Goal: Navigation & Orientation: Find specific page/section

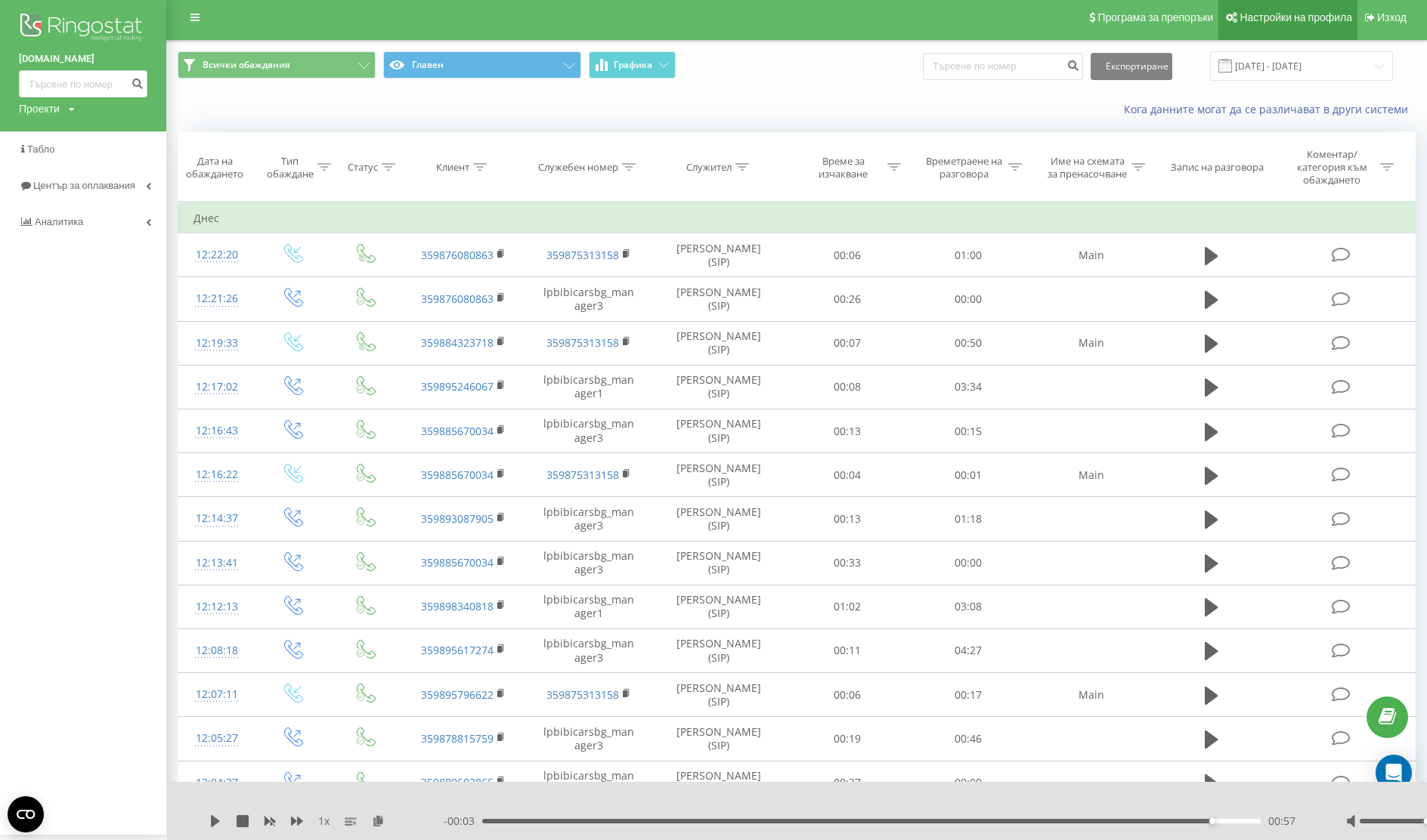
click at [1285, 16] on span "Настройки на профила" at bounding box center [1296, 17] width 112 height 12
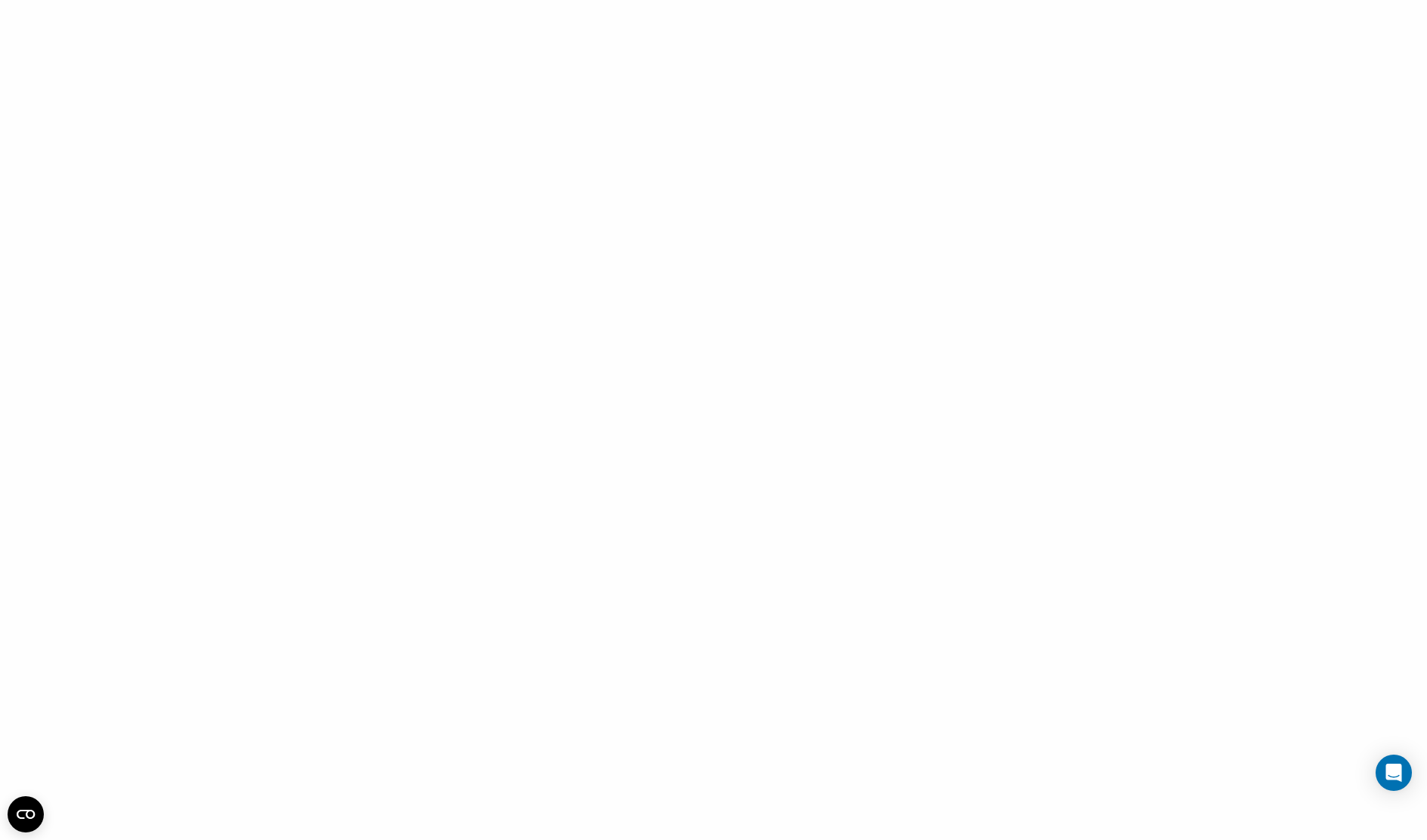
click at [932, 265] on div at bounding box center [714, 420] width 1427 height 840
click at [92, 98] on div at bounding box center [714, 420] width 1427 height 840
click at [91, 98] on div at bounding box center [714, 420] width 1427 height 840
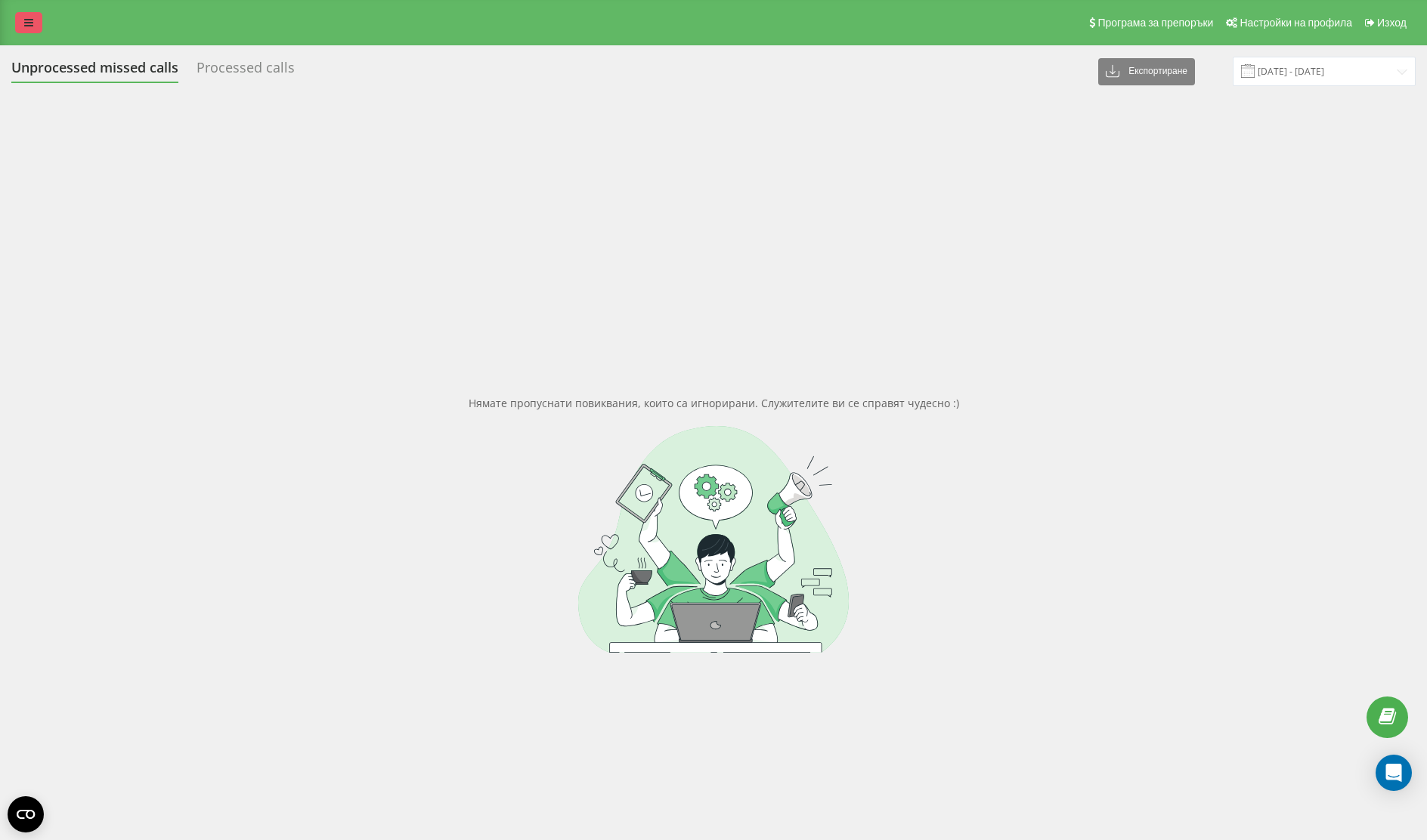
click at [32, 28] on link at bounding box center [28, 23] width 27 height 21
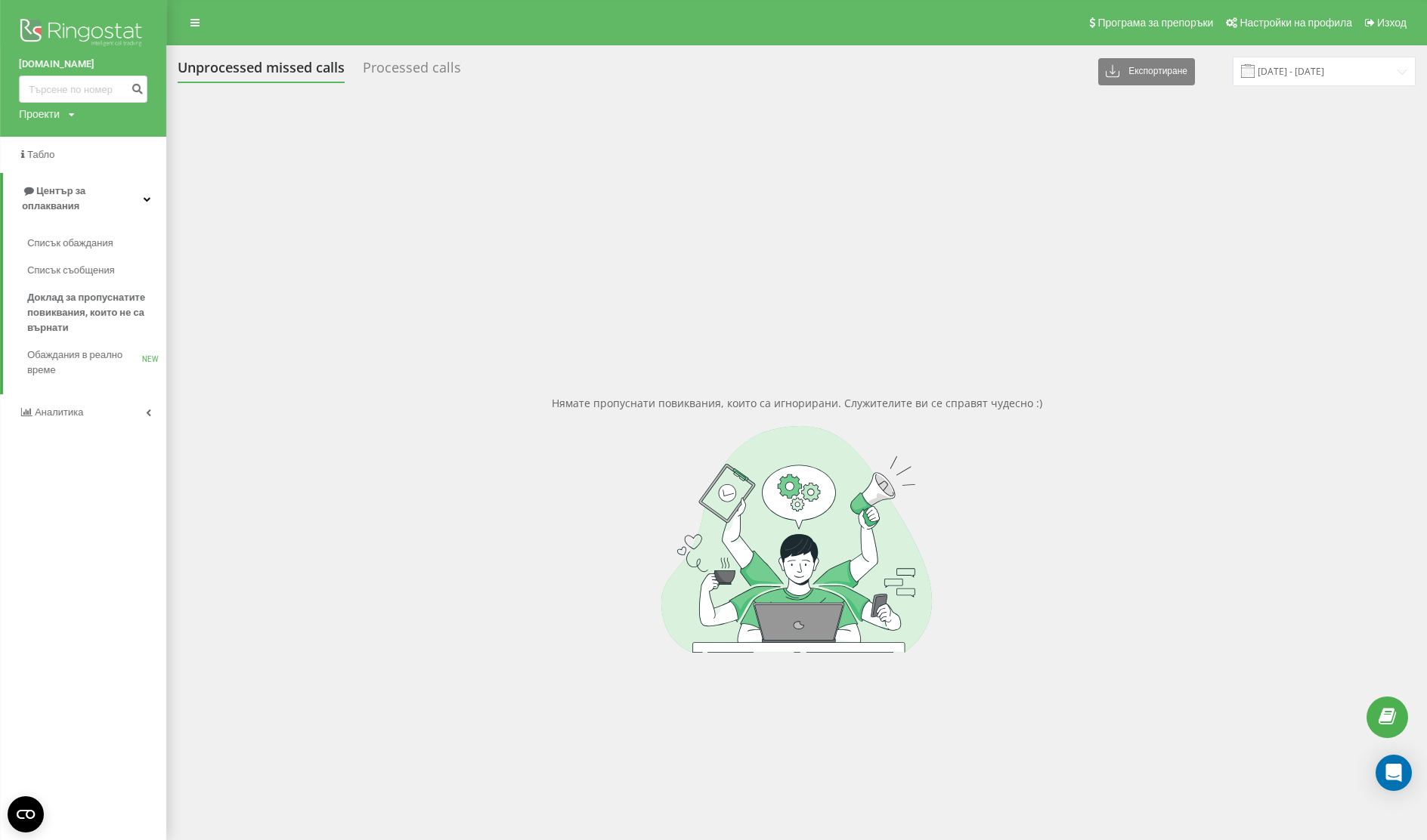
click at [47, 119] on div "Проекти" at bounding box center [39, 114] width 41 height 15
click at [48, 116] on div "Проекти" at bounding box center [39, 114] width 41 height 15
click at [38, 122] on div at bounding box center [38, 122] width 0 height 0
click at [46, 115] on div "Проекти" at bounding box center [39, 114] width 41 height 15
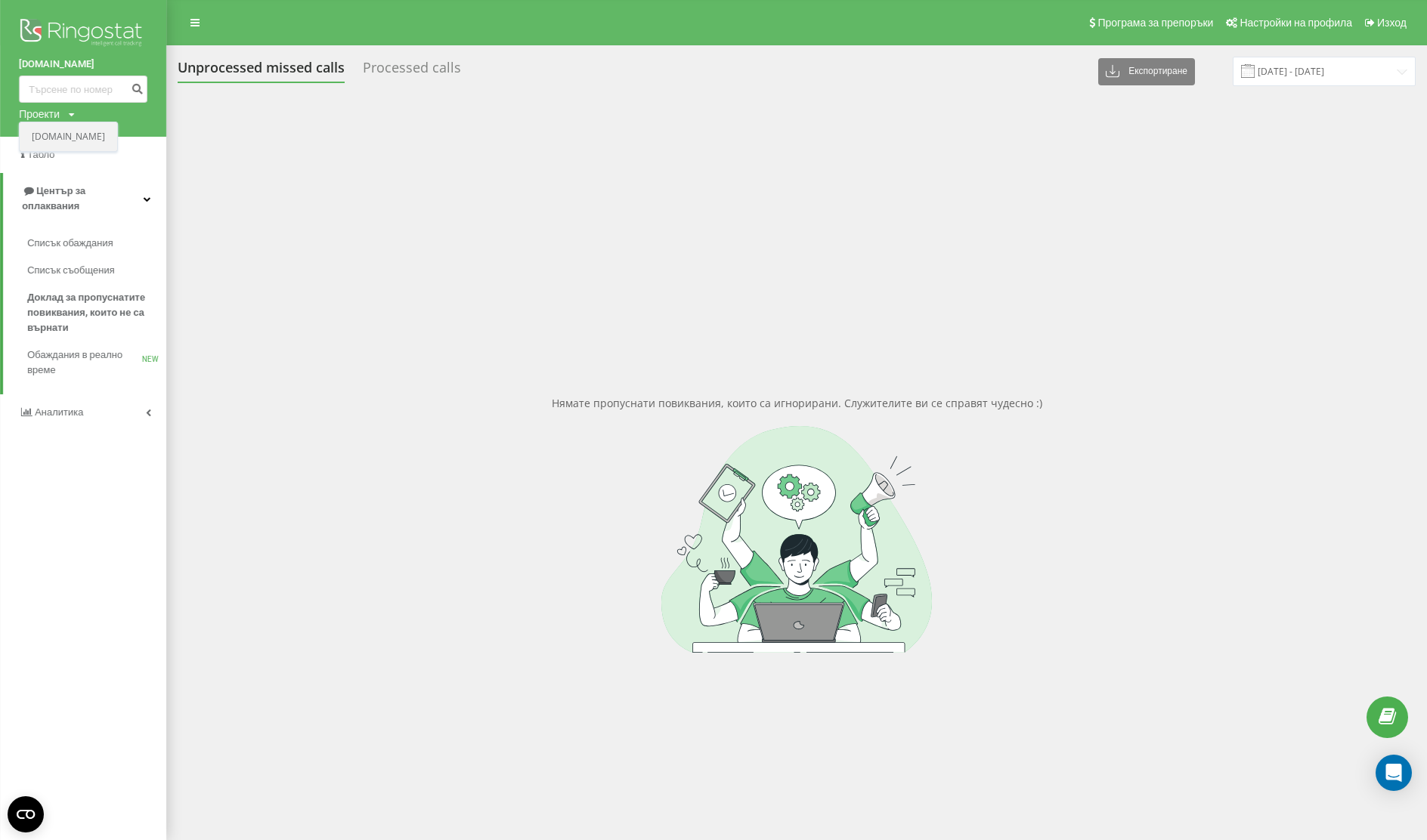
click at [69, 141] on link "lpbibicars.bg" at bounding box center [68, 137] width 73 height 12
click at [112, 396] on link "Аналитика" at bounding box center [83, 412] width 166 height 37
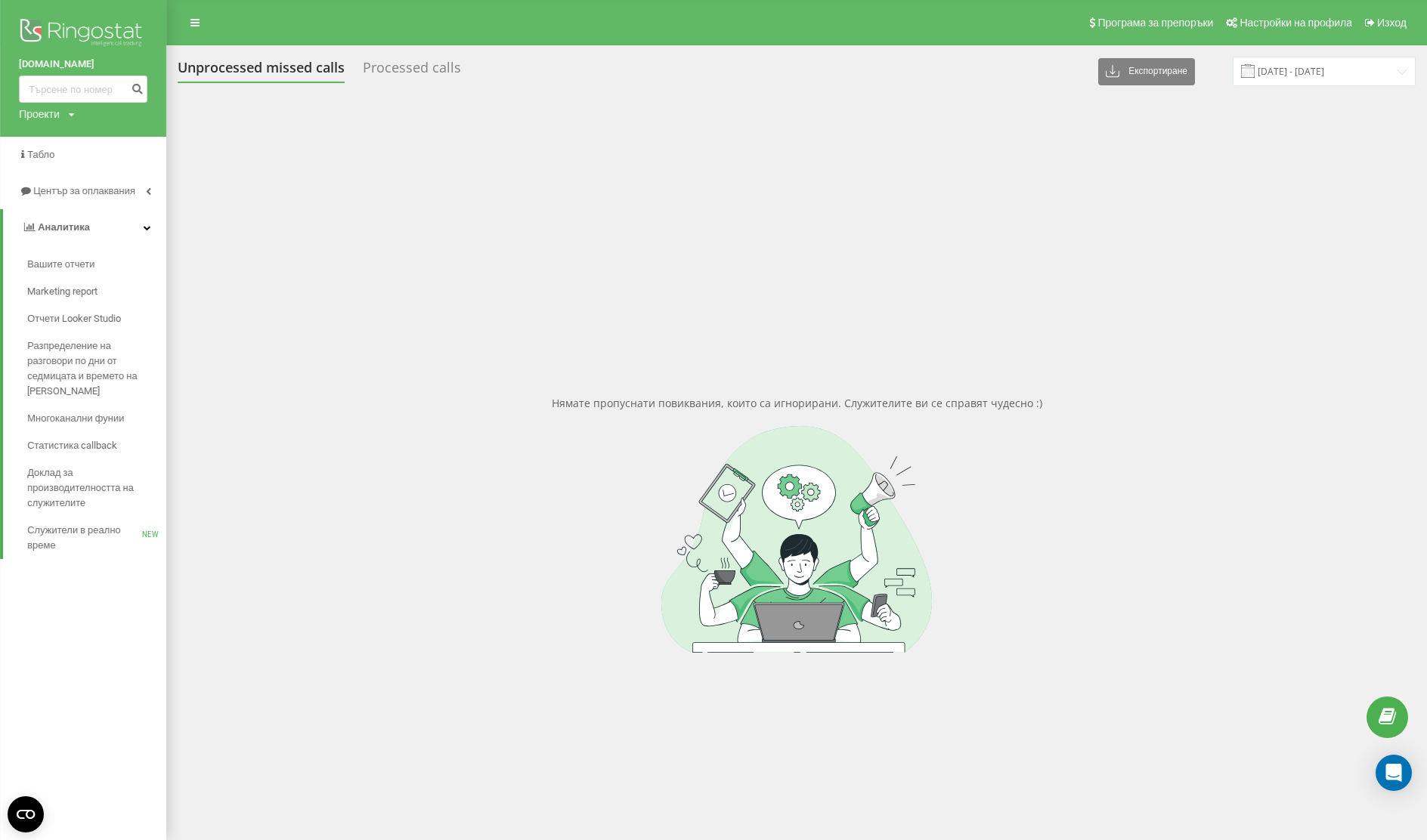
click at [123, 30] on img at bounding box center [83, 34] width 129 height 37
click at [121, 220] on link "Аналитика" at bounding box center [85, 227] width 164 height 37
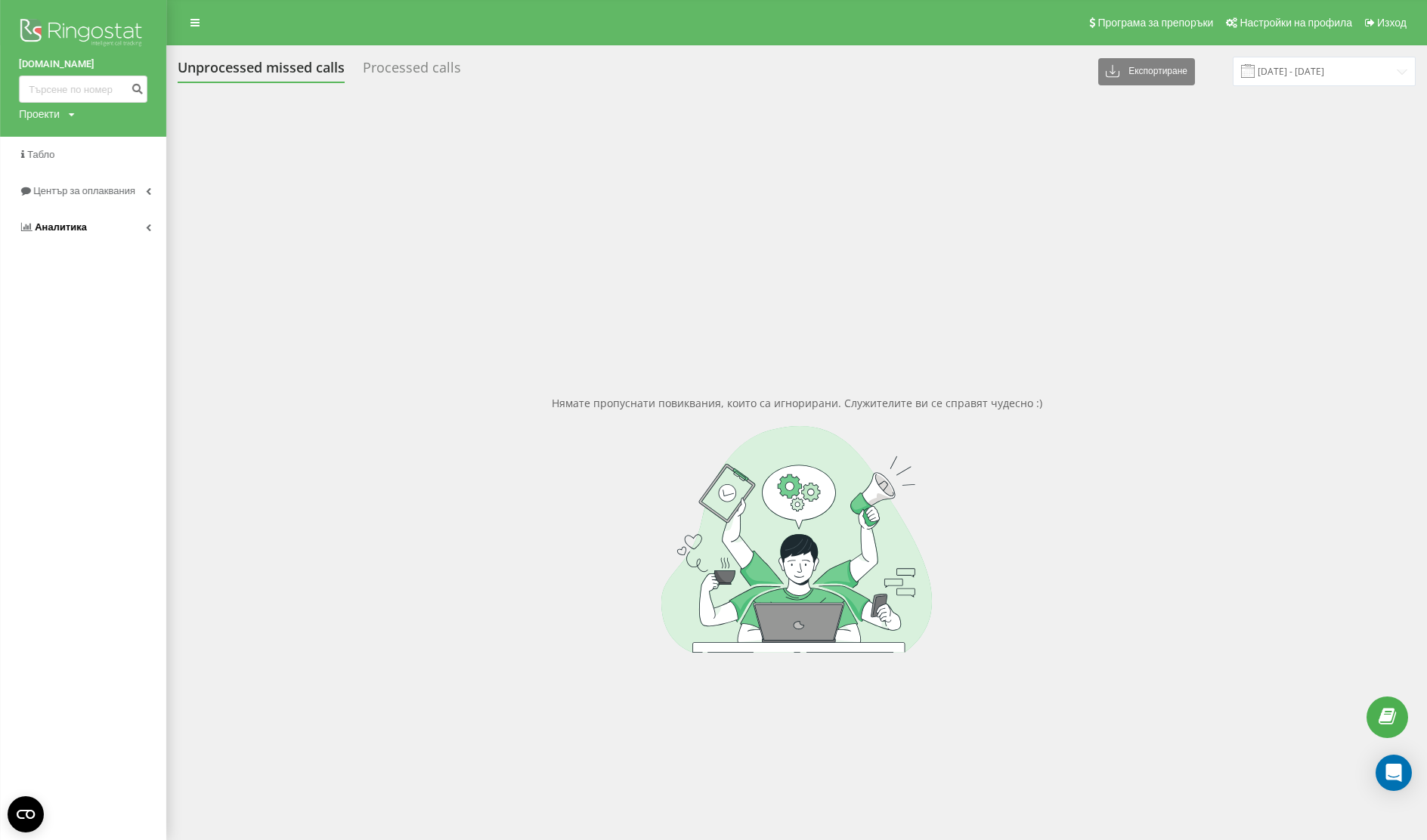
click at [120, 224] on link "Аналитика" at bounding box center [83, 227] width 166 height 37
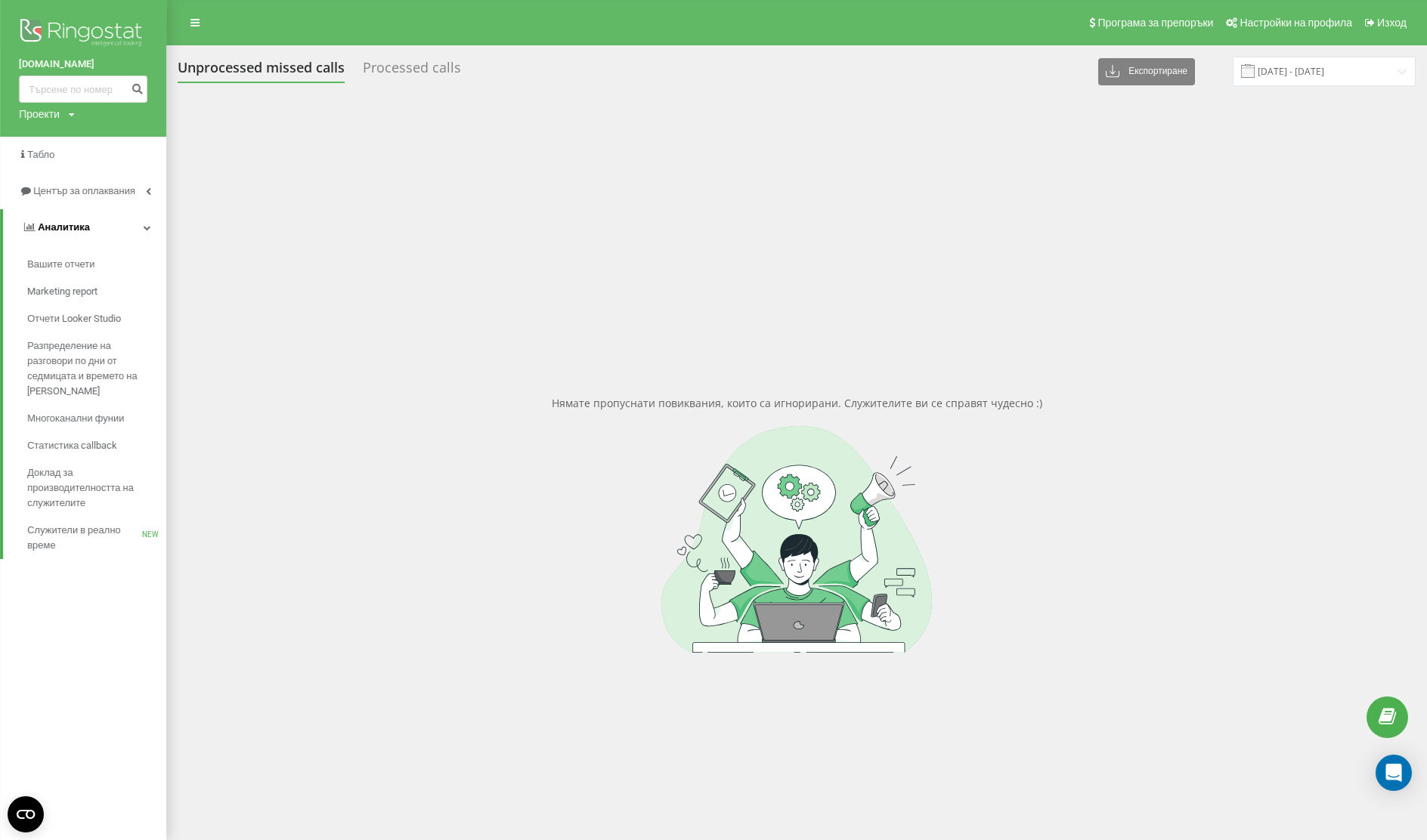
click at [120, 224] on link "Аналитика" at bounding box center [85, 227] width 164 height 37
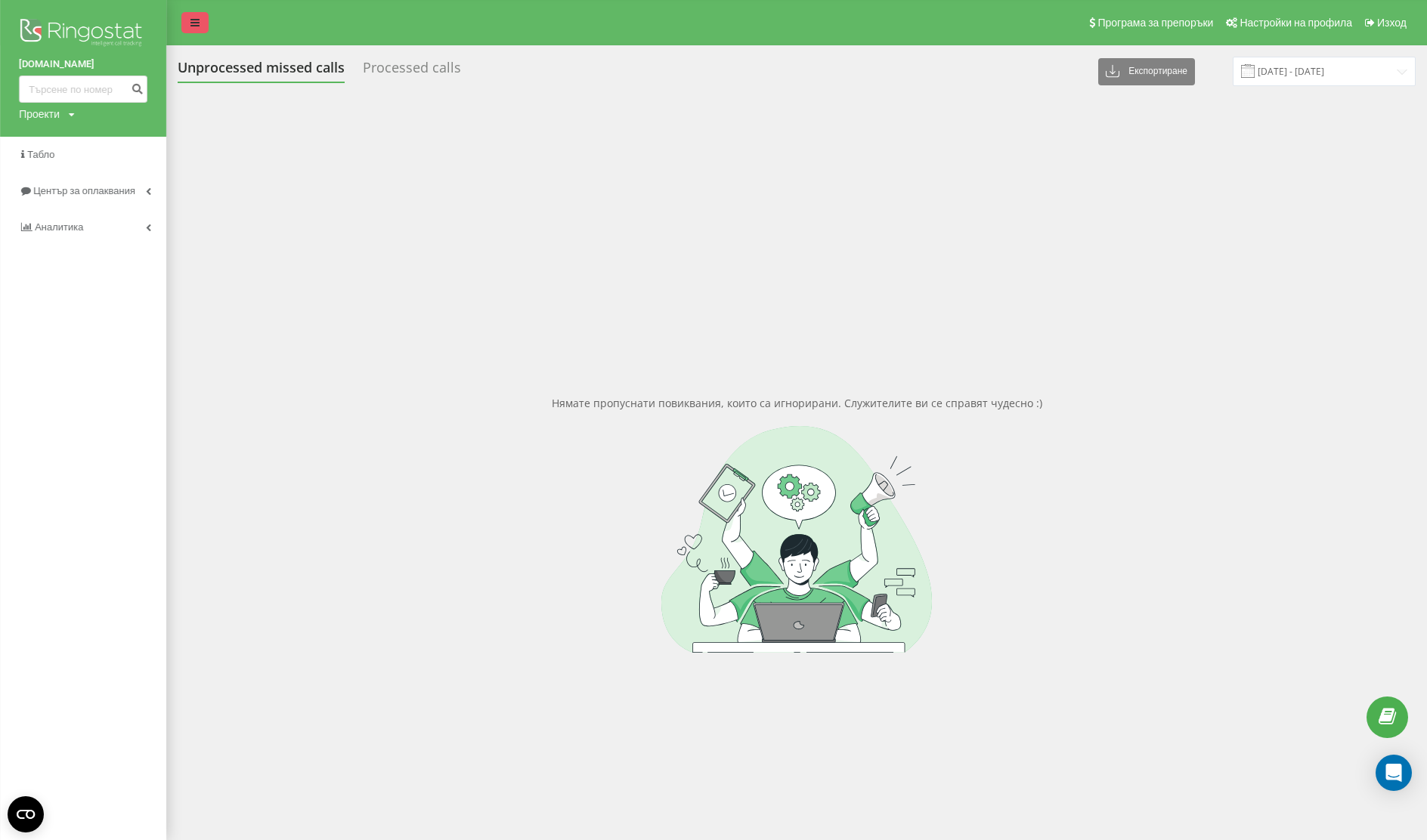
click at [196, 15] on link at bounding box center [194, 23] width 27 height 21
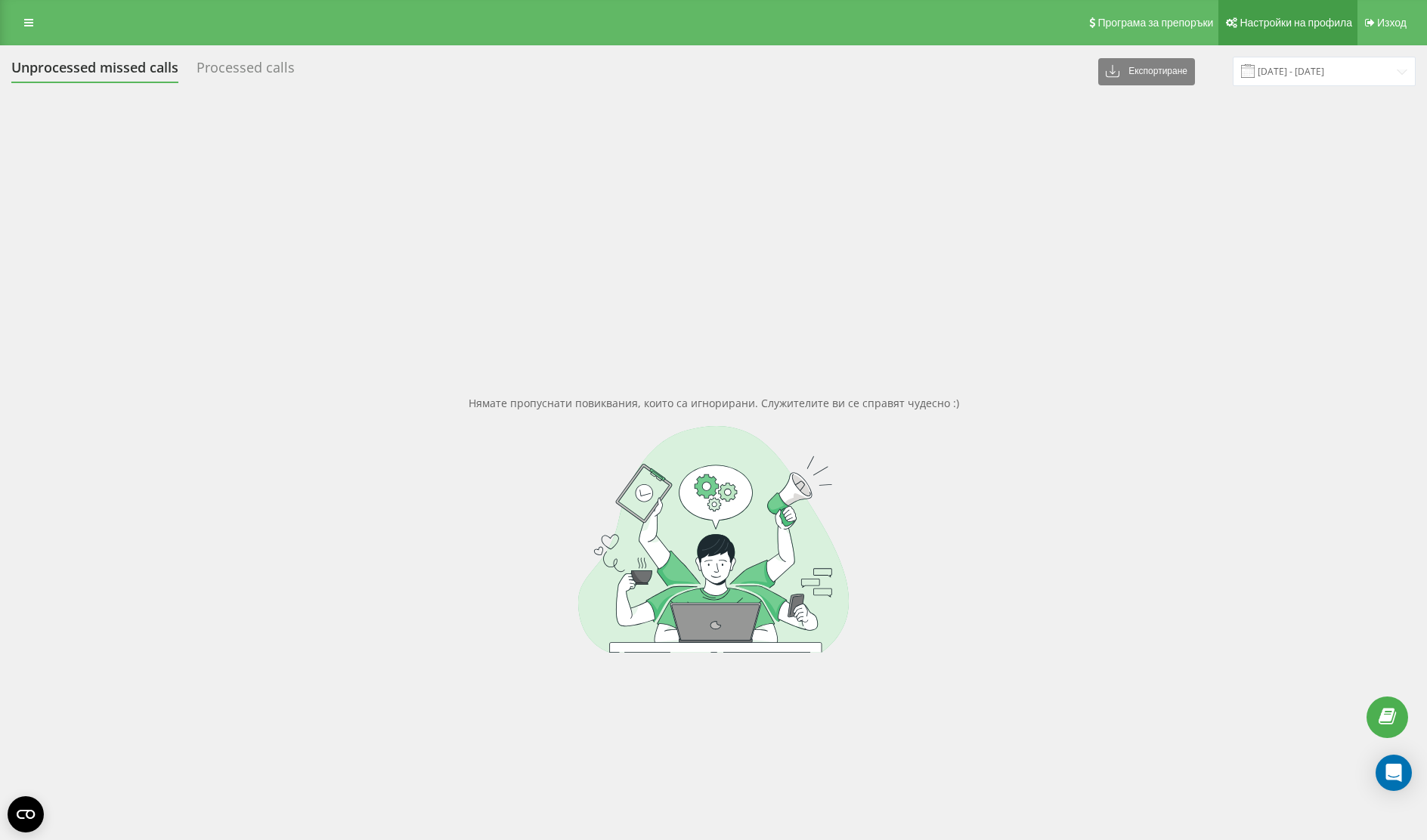
click at [1285, 22] on span "Настройки на профила" at bounding box center [1296, 22] width 112 height 12
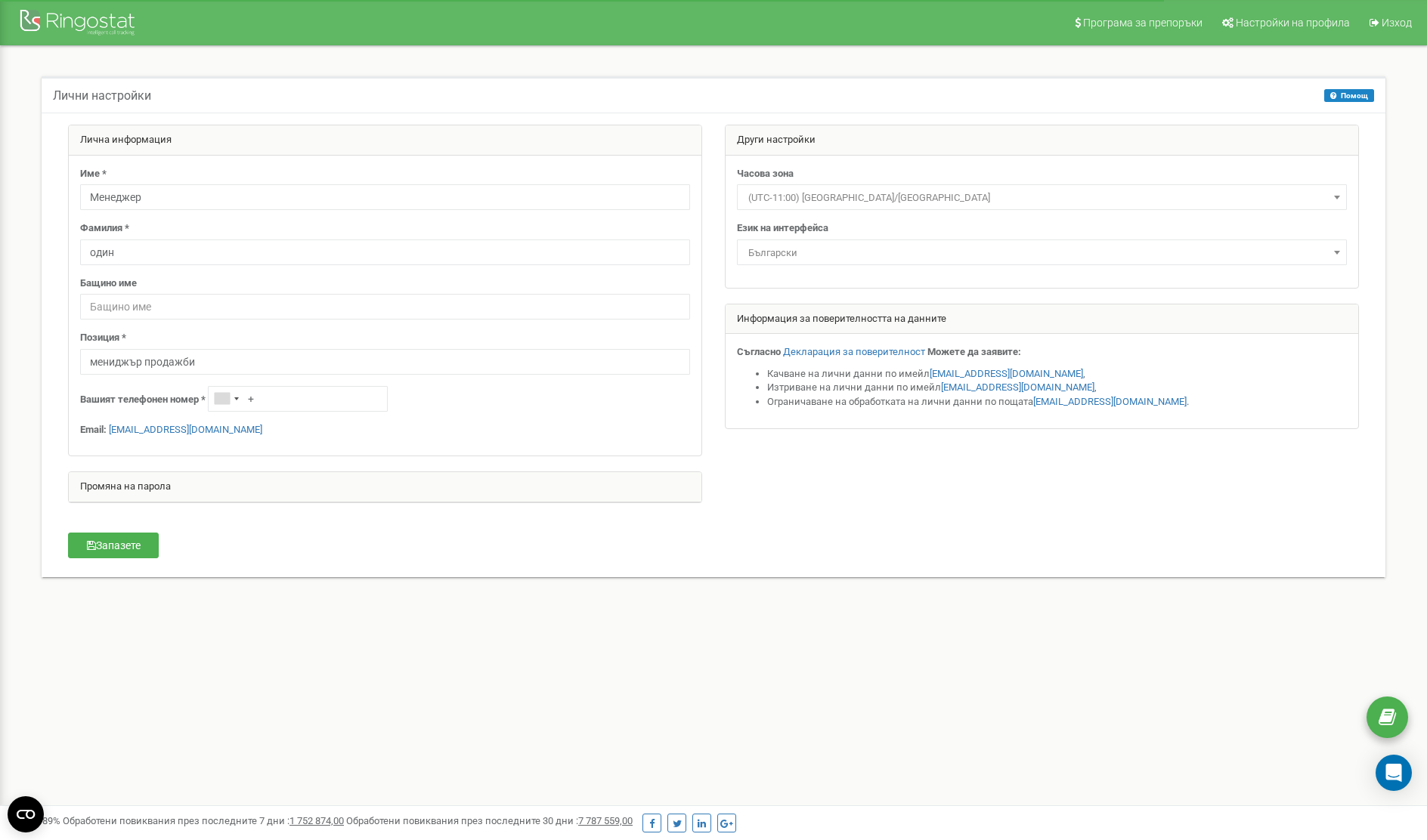
scroll to position [11, 0]
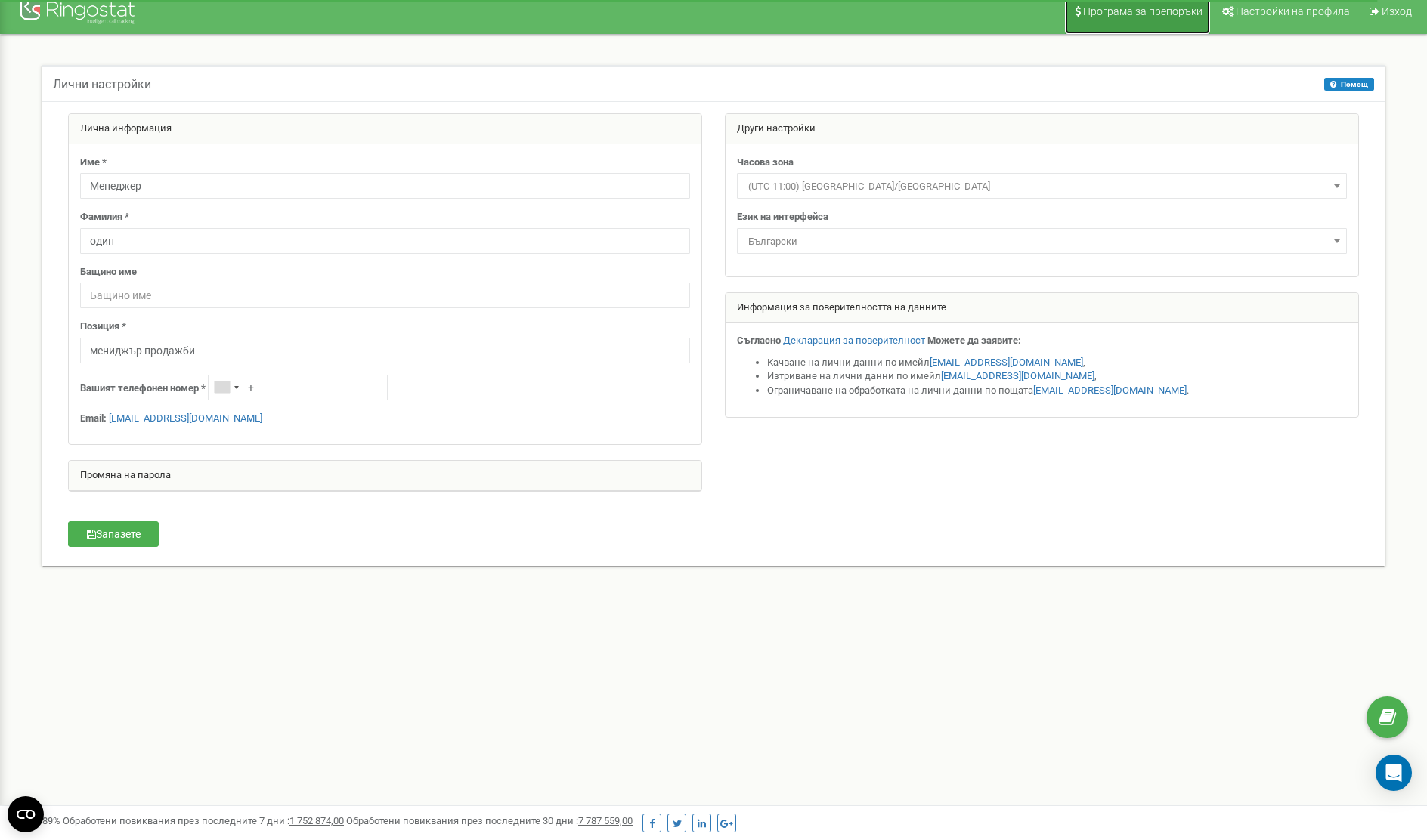
click at [1164, 15] on span "Програма за препоръки" at bounding box center [1142, 11] width 120 height 12
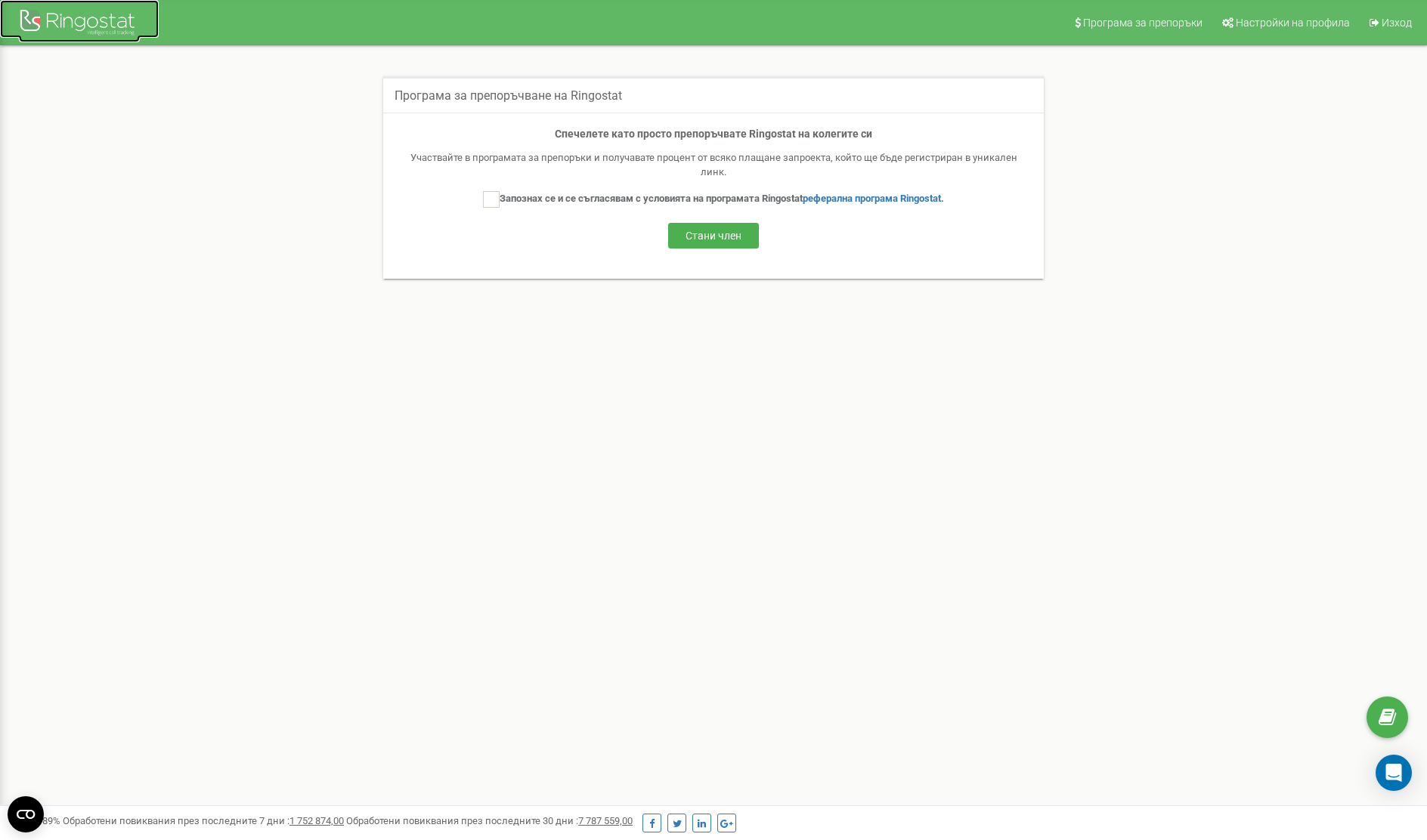
click at [88, 24] on div at bounding box center [79, 24] width 121 height 37
click at [68, 17] on div at bounding box center [79, 24] width 121 height 37
click at [84, 24] on div at bounding box center [79, 24] width 121 height 37
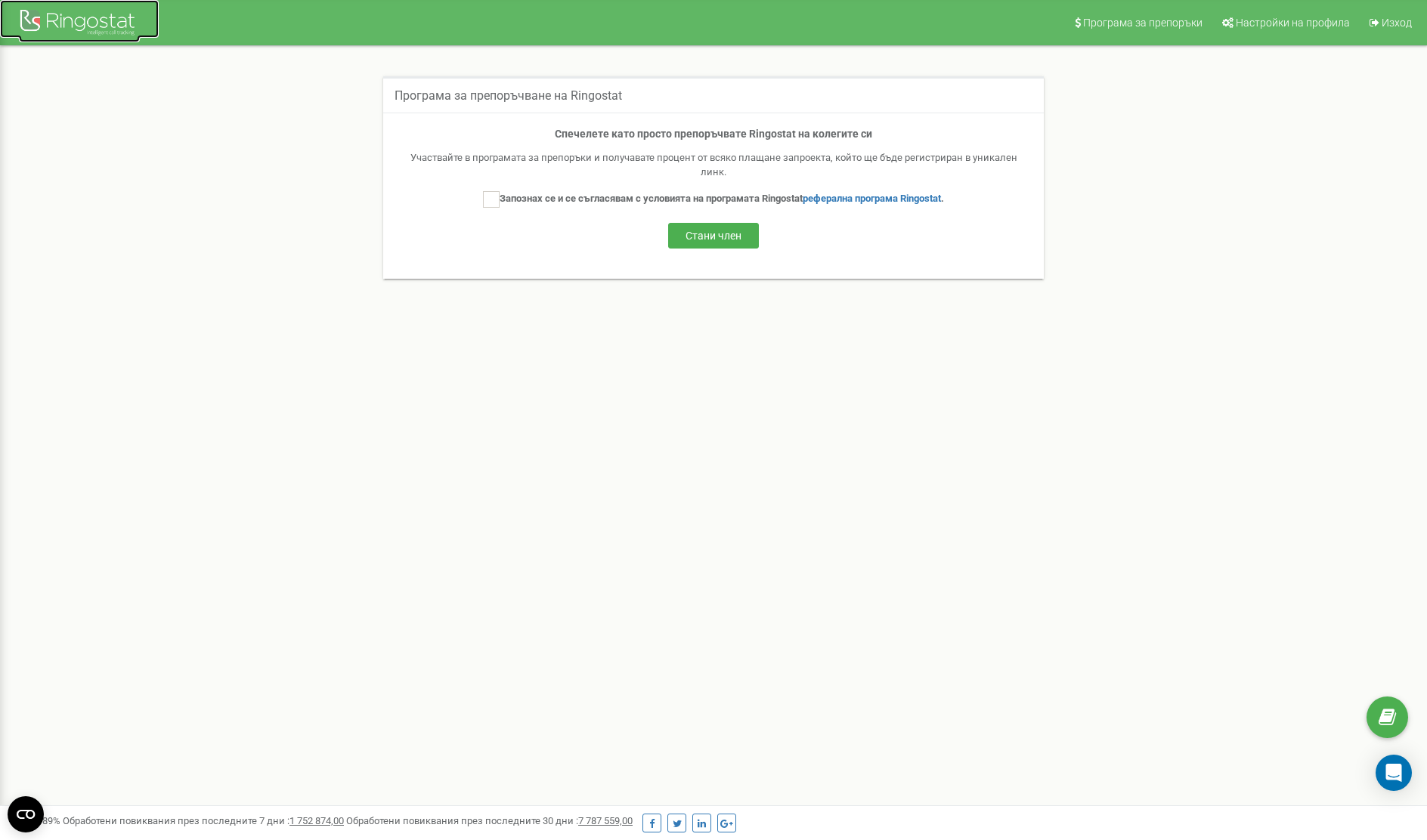
click at [84, 24] on div at bounding box center [79, 24] width 121 height 37
click at [31, 26] on div at bounding box center [79, 24] width 121 height 37
click at [72, 12] on div at bounding box center [79, 24] width 121 height 37
